Goal: Find specific page/section

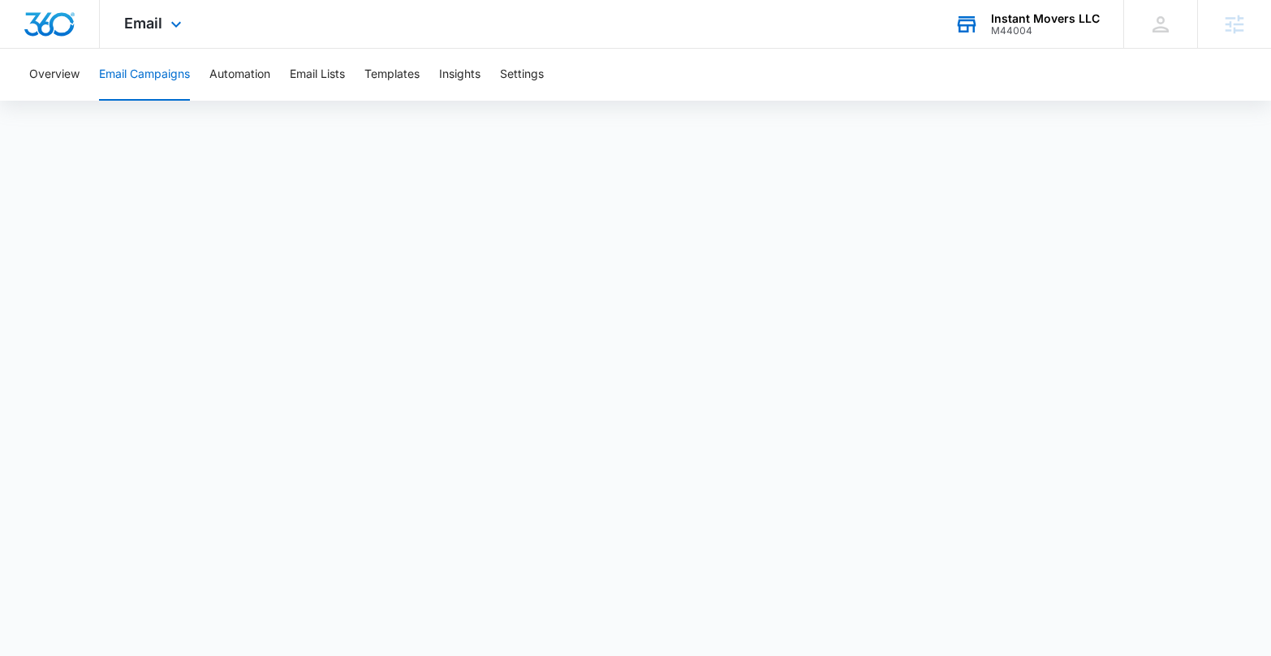
click at [1011, 28] on div "M44004" at bounding box center [1045, 30] width 109 height 11
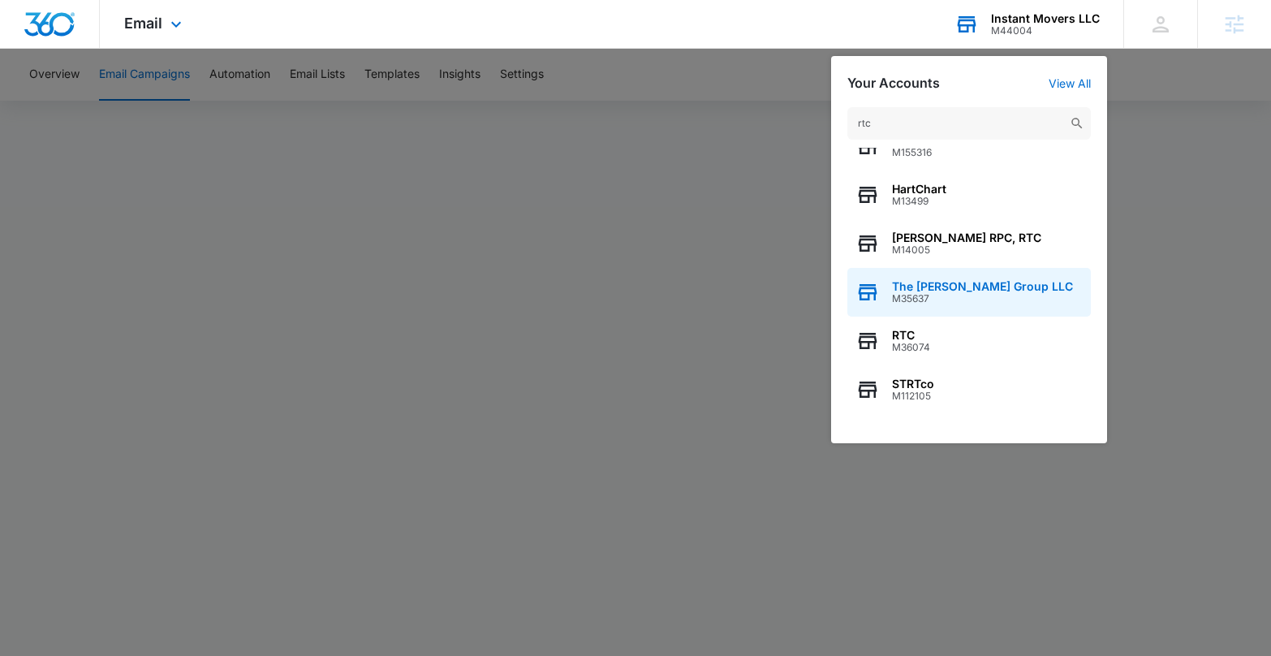
scroll to position [28, 0]
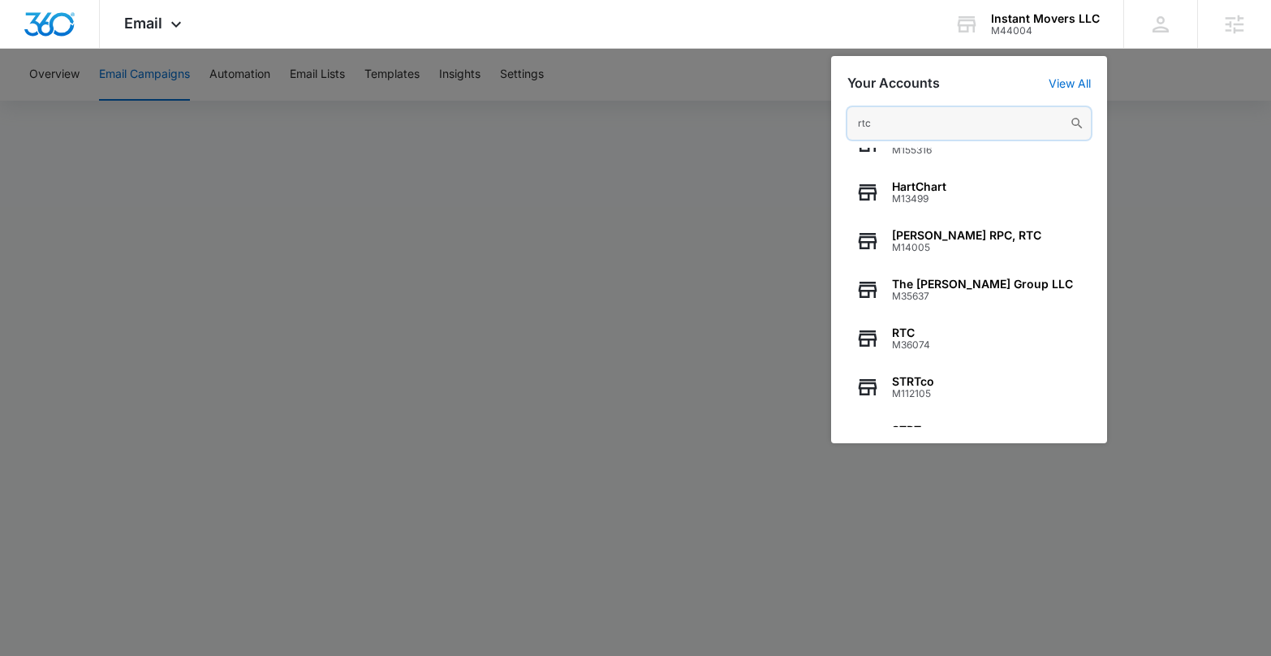
drag, startPoint x: 888, startPoint y: 115, endPoint x: 815, endPoint y: 117, distance: 73.9
click at [784, 49] on nav "Email Apps Reputation Websites Forms CRM Email Social Shop POS Content Ads Inte…" at bounding box center [635, 24] width 1271 height 49
drag, startPoint x: 895, startPoint y: 120, endPoint x: 820, endPoint y: 127, distance: 74.9
click at [820, 49] on nav "Email Apps Reputation Websites Forms CRM Email Social Shop POS Content Ads Inte…" at bounding box center [635, 24] width 1271 height 49
paste input "M36074"
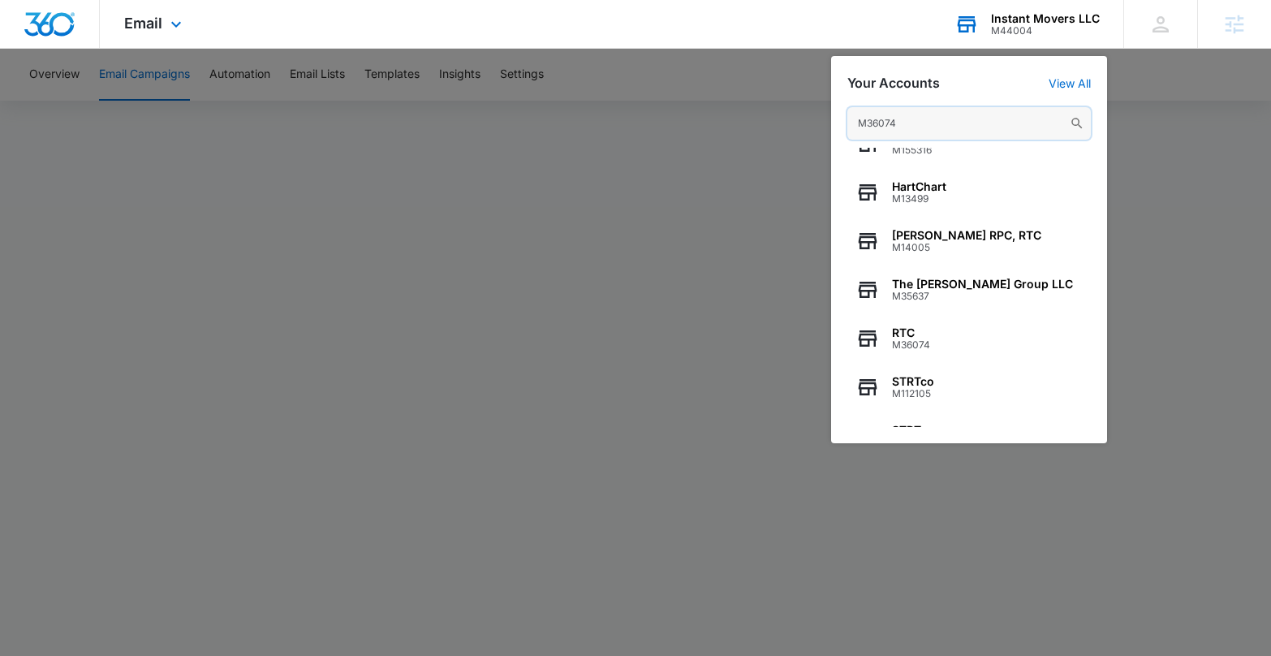
scroll to position [0, 0]
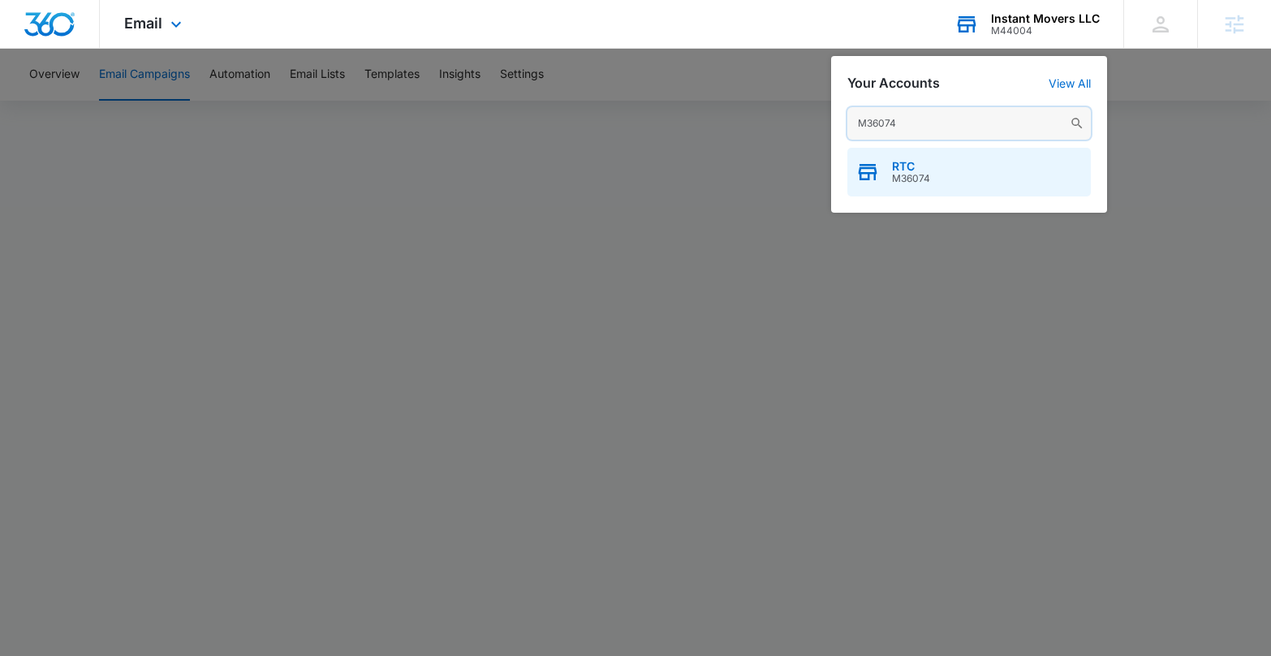
type input "M36074"
click at [923, 175] on span "M36074" at bounding box center [911, 178] width 38 height 11
